Goal: Information Seeking & Learning: Learn about a topic

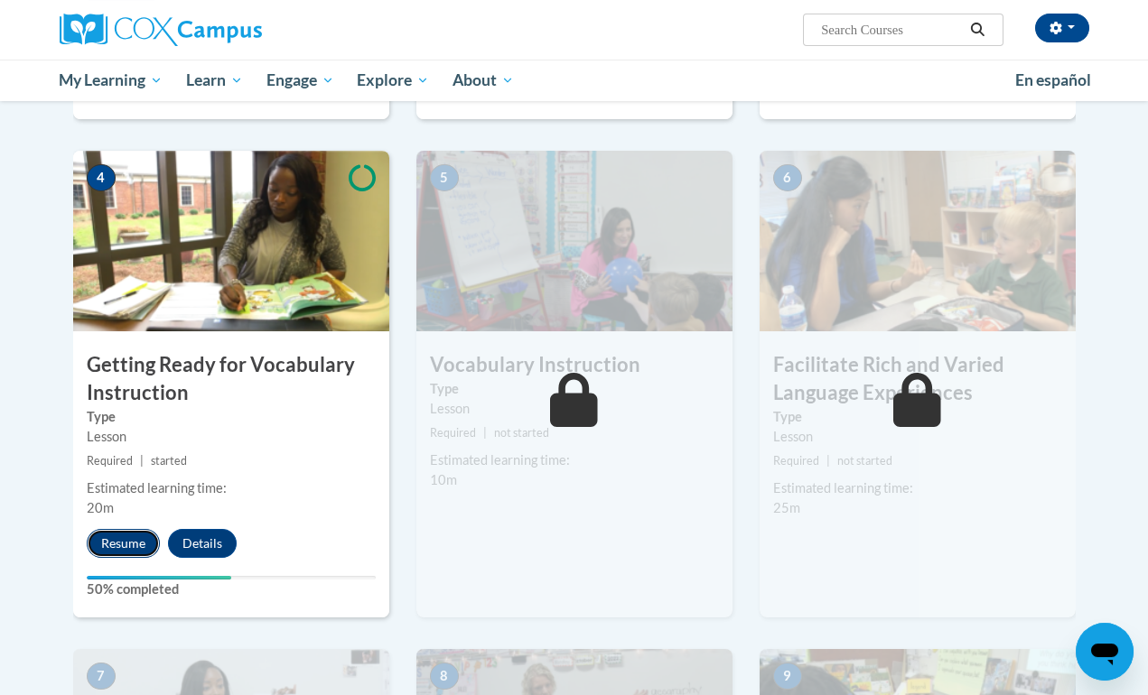
click at [123, 537] on button "Resume" at bounding box center [123, 543] width 73 height 29
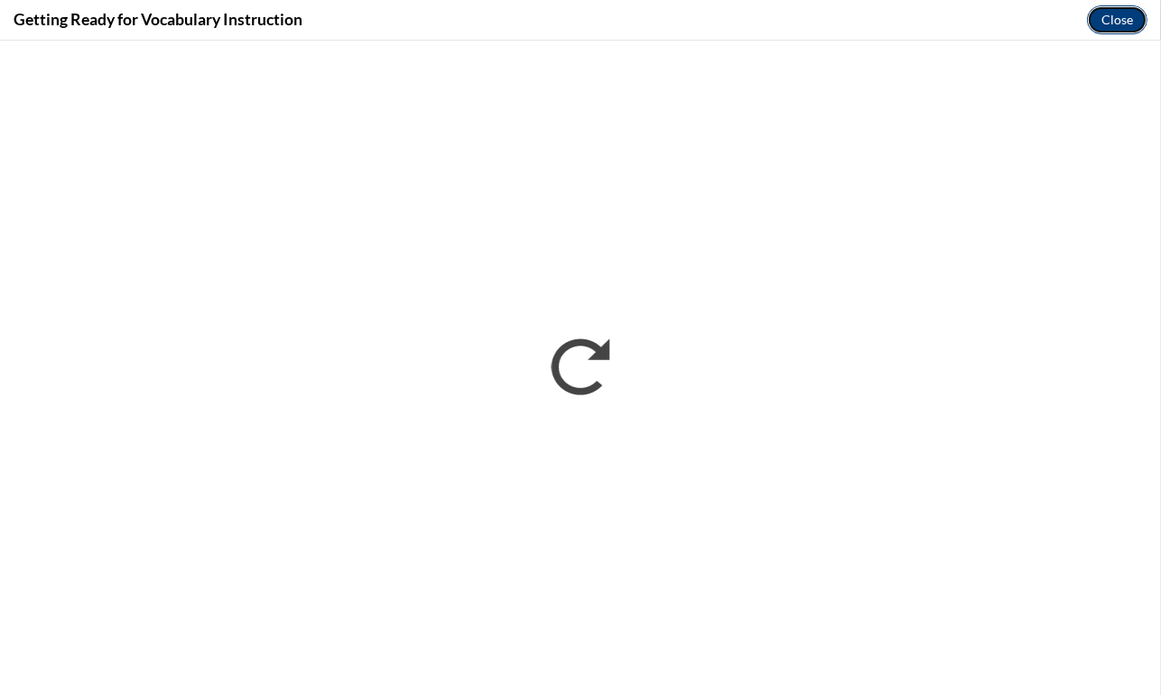
click at [1124, 15] on button "Close" at bounding box center [1117, 19] width 61 height 29
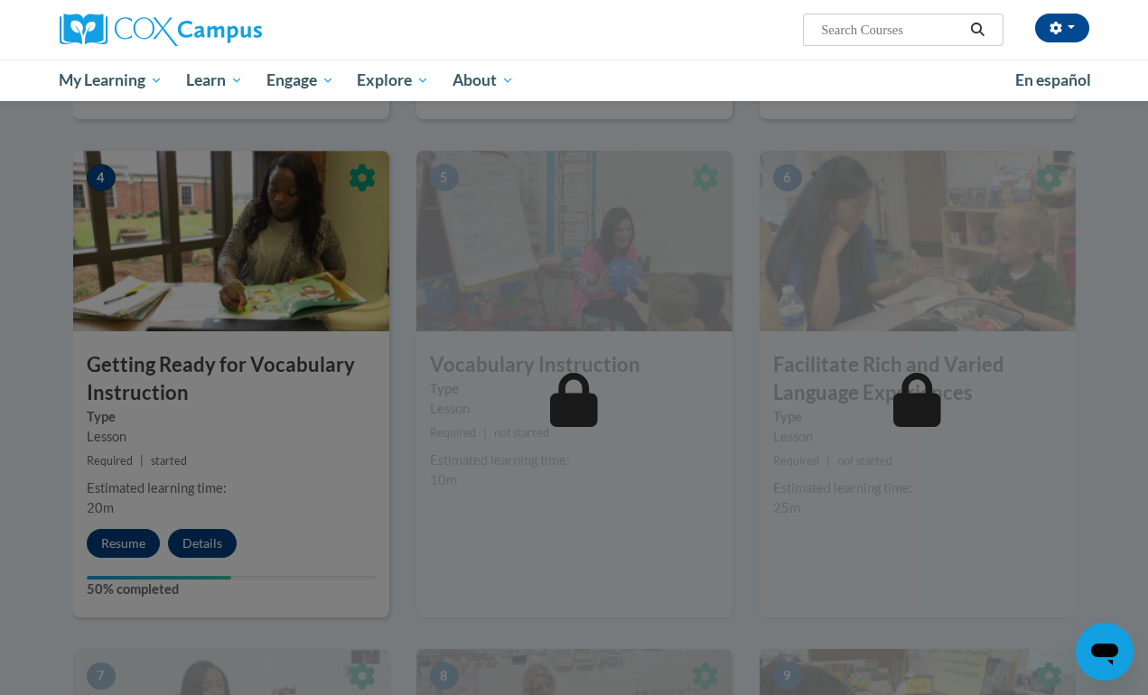
click at [119, 544] on div at bounding box center [574, 347] width 1148 height 695
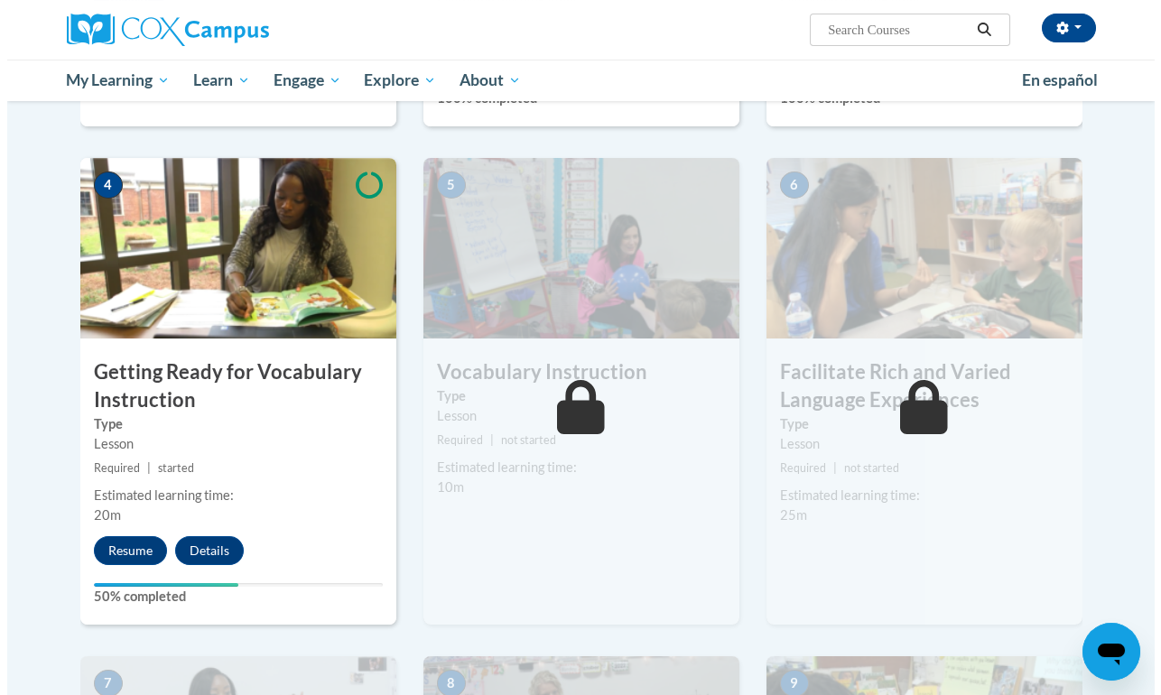
scroll to position [881, 0]
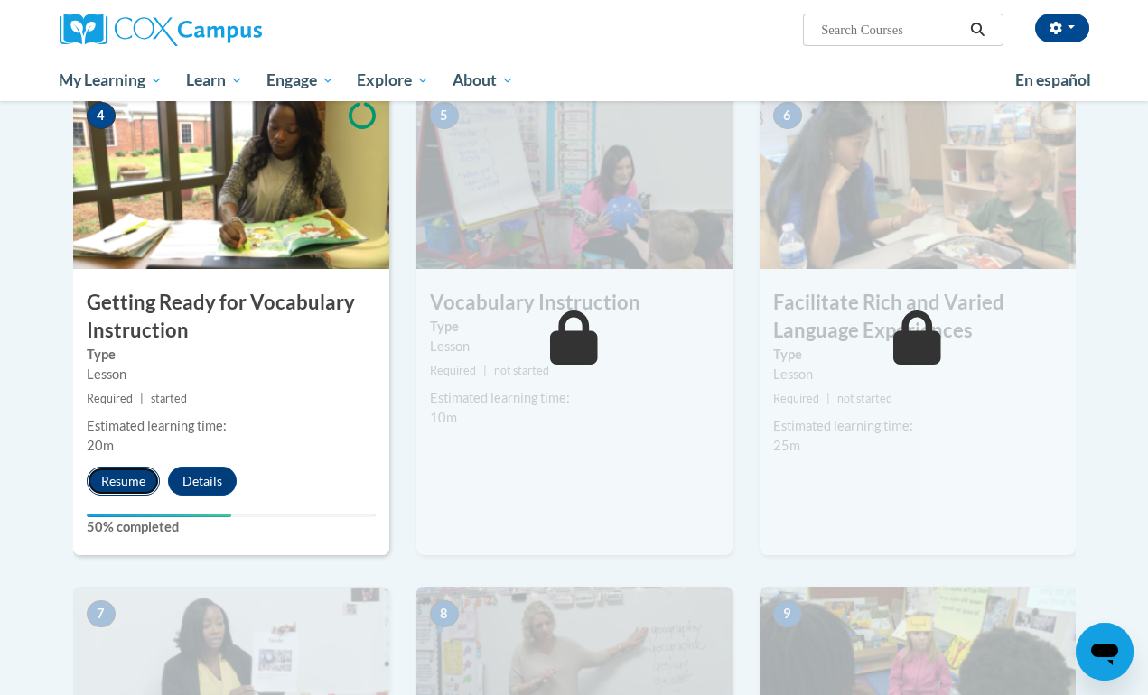
click at [117, 480] on button "Resume" at bounding box center [123, 481] width 73 height 29
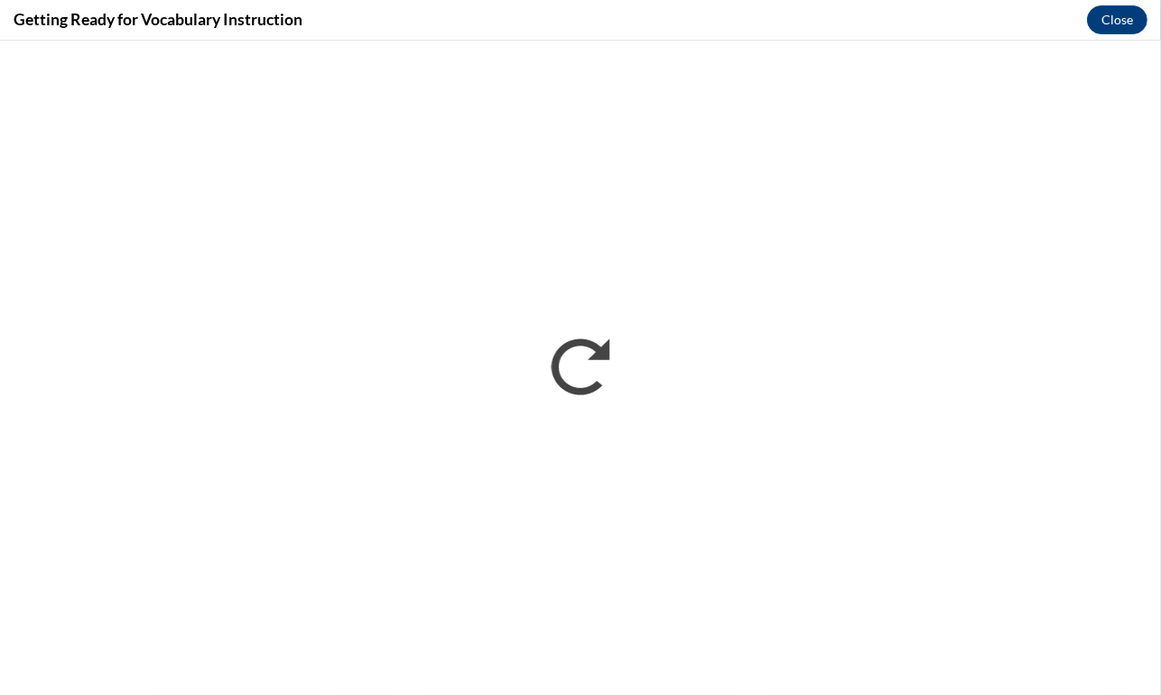
scroll to position [0, 0]
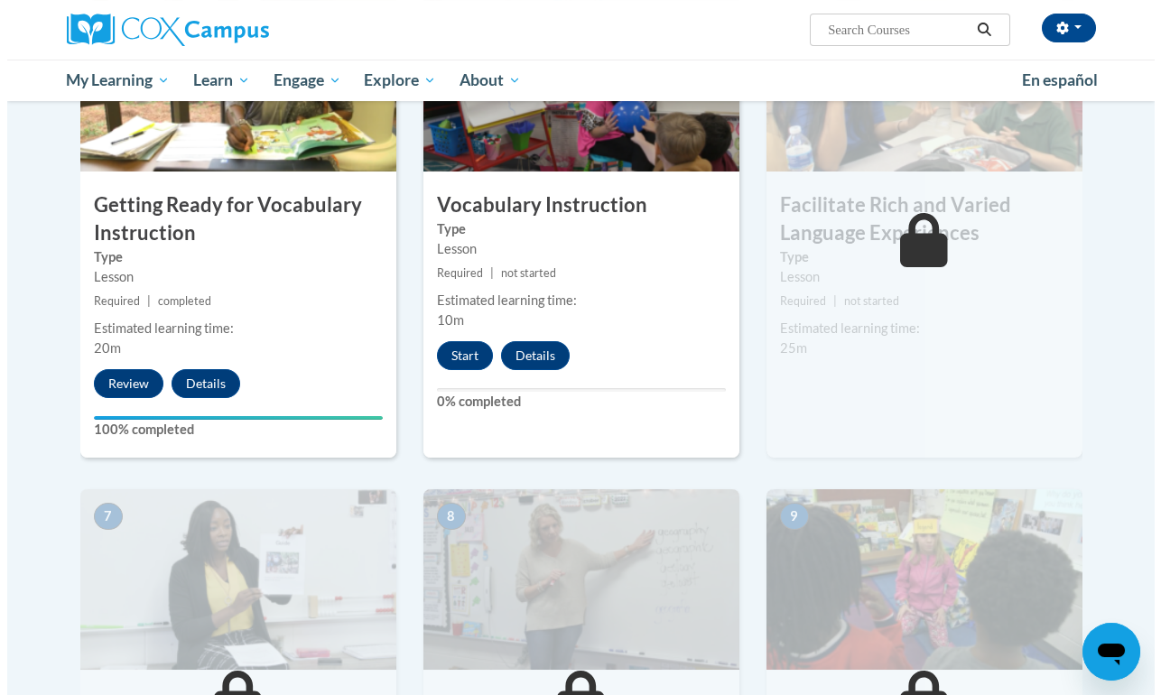
scroll to position [1055, 0]
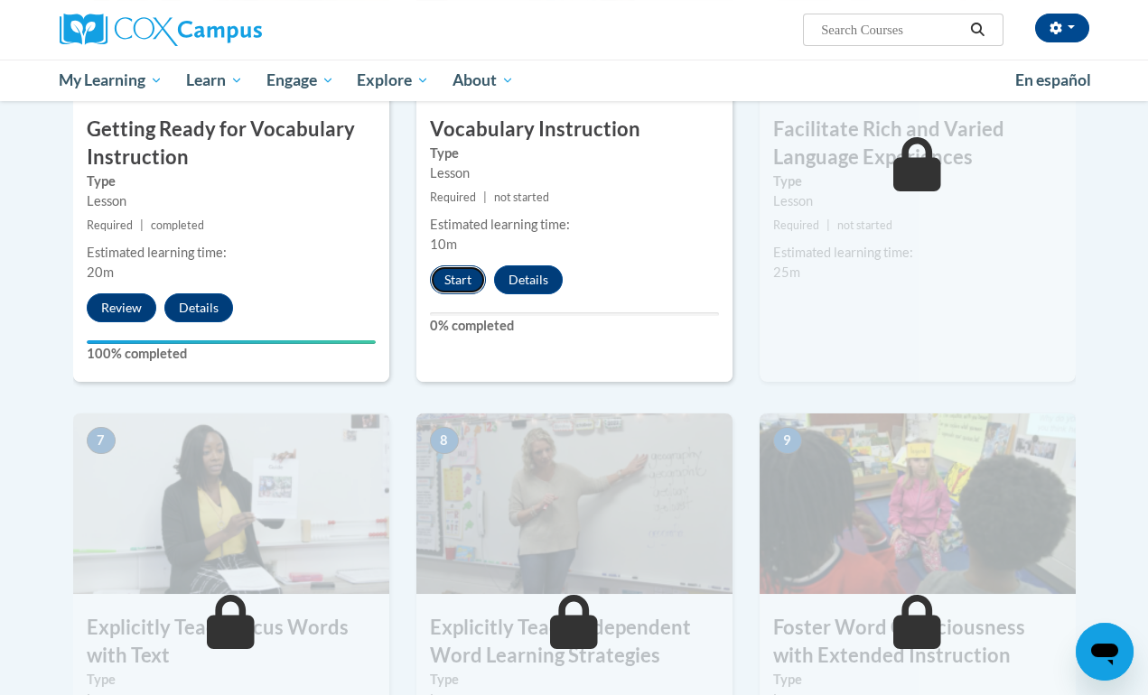
click at [461, 278] on button "Start" at bounding box center [458, 280] width 56 height 29
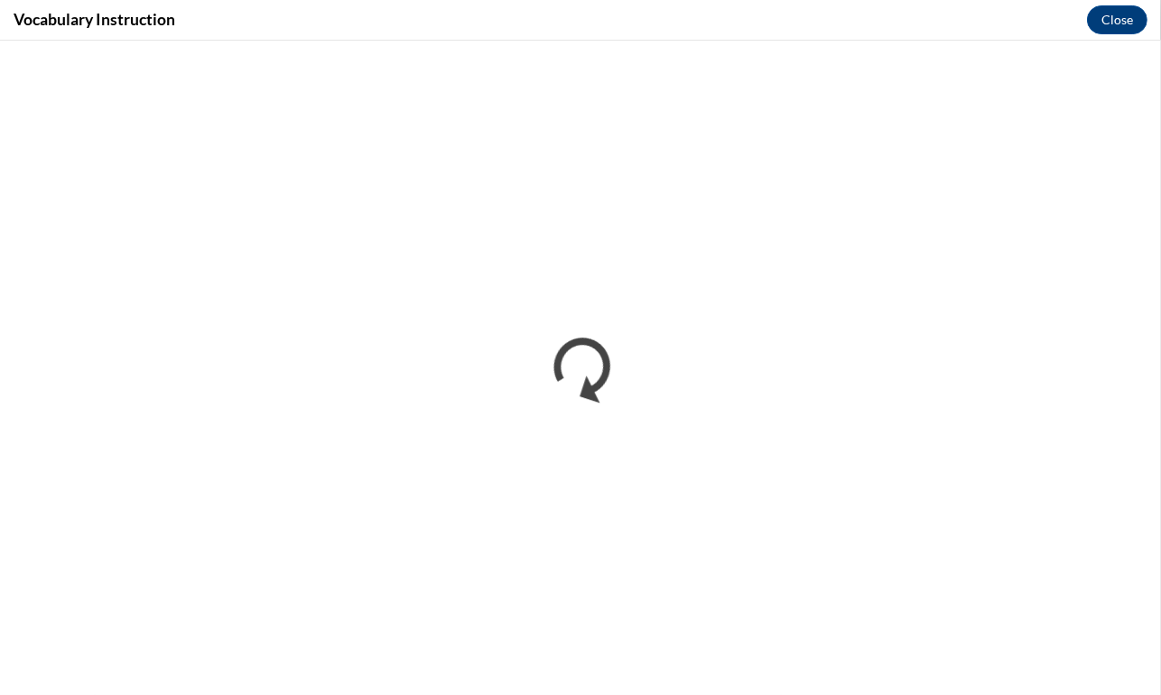
scroll to position [0, 0]
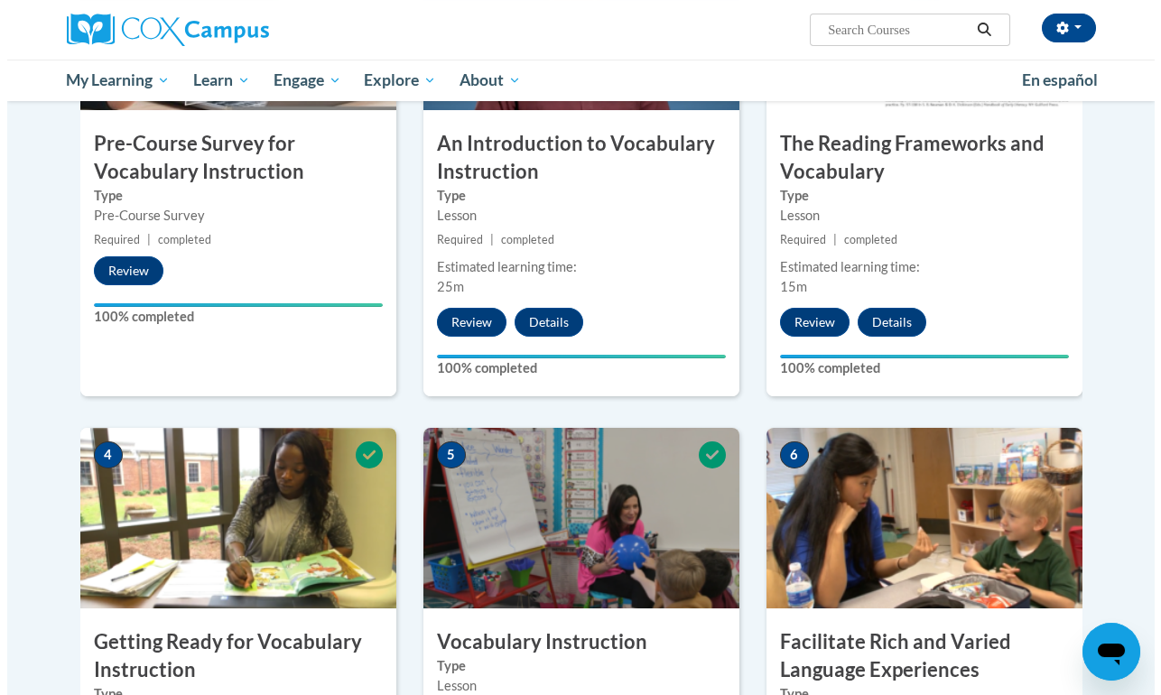
scroll to position [903, 0]
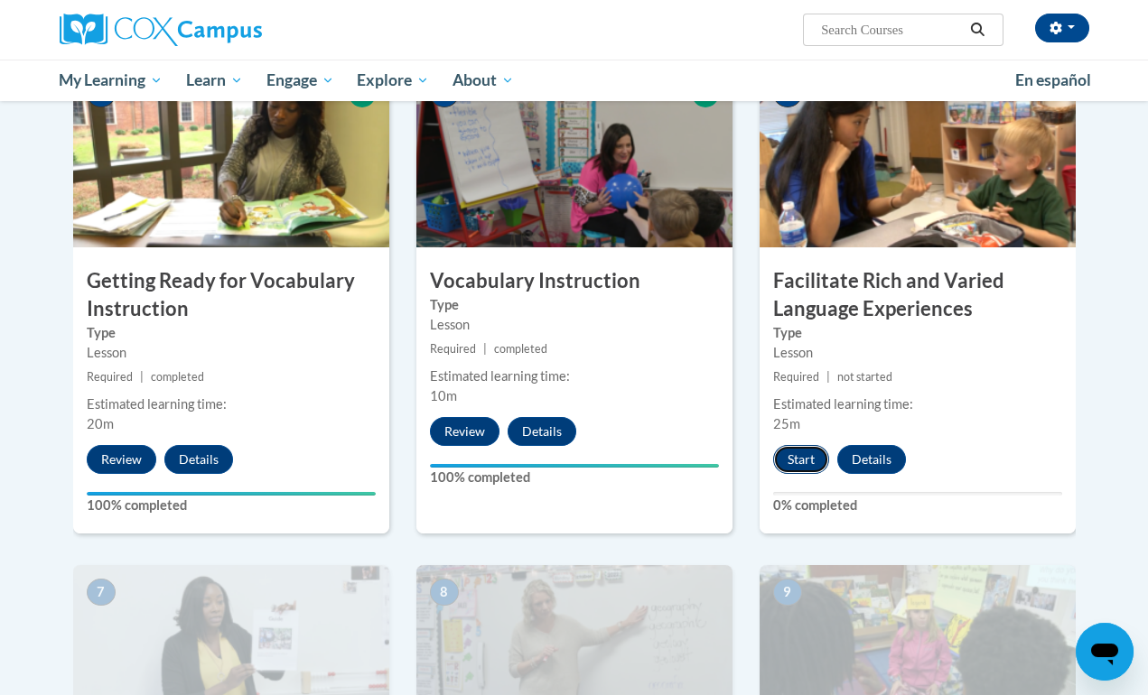
click at [806, 461] on button "Start" at bounding box center [801, 459] width 56 height 29
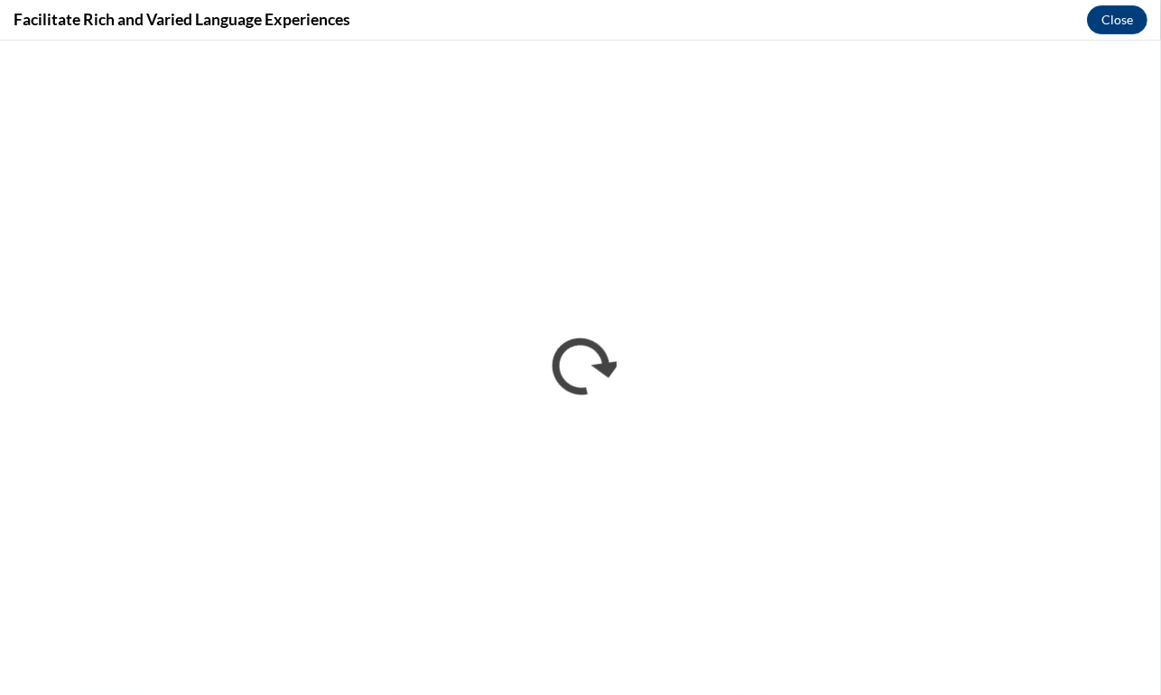
scroll to position [0, 0]
